Goal: Check status: Check status

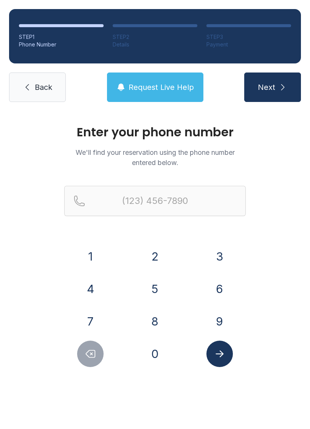
click at [219, 292] on button "6" at bounding box center [219, 289] width 26 height 26
click at [85, 262] on button "1" at bounding box center [90, 256] width 26 height 26
click at [90, 295] on button "4" at bounding box center [90, 289] width 26 height 26
click at [151, 295] on button "5" at bounding box center [155, 289] width 26 height 26
click at [217, 294] on button "6" at bounding box center [219, 289] width 26 height 26
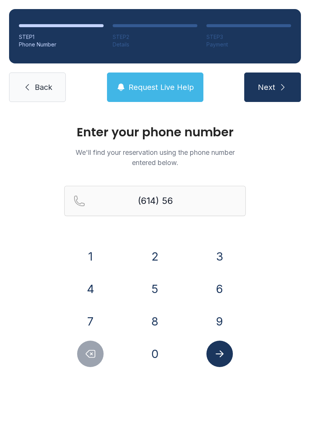
click at [94, 266] on button "1" at bounding box center [90, 256] width 26 height 26
click at [90, 293] on button "4" at bounding box center [90, 289] width 26 height 26
click at [86, 264] on button "1" at bounding box center [90, 256] width 26 height 26
click at [152, 259] on button "2" at bounding box center [155, 256] width 26 height 26
click at [155, 261] on button "2" at bounding box center [155, 256] width 26 height 26
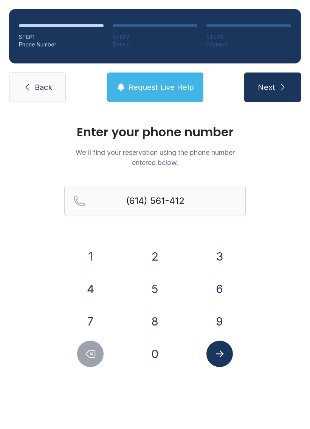
type input "[PHONE_NUMBER]"
click at [214, 356] on icon "Submit lookup form" at bounding box center [219, 353] width 11 height 11
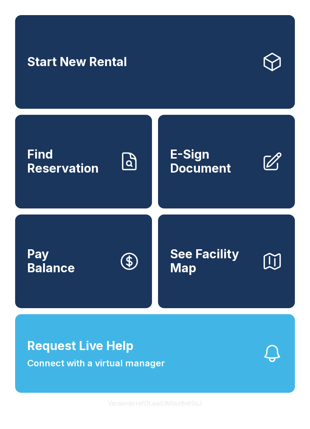
click at [117, 354] on span "Request Live Help" at bounding box center [80, 346] width 106 height 18
click at [113, 393] on button "Request Live Help Connect with a virtual manager" at bounding box center [155, 353] width 280 height 79
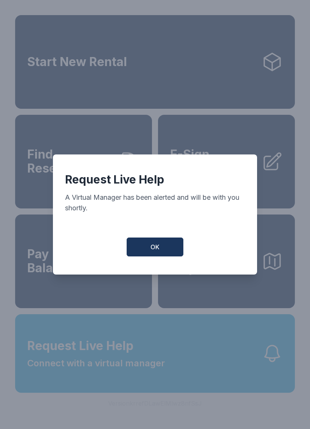
click at [155, 252] on span "OK" at bounding box center [154, 246] width 9 height 9
